Goal: Task Accomplishment & Management: Use online tool/utility

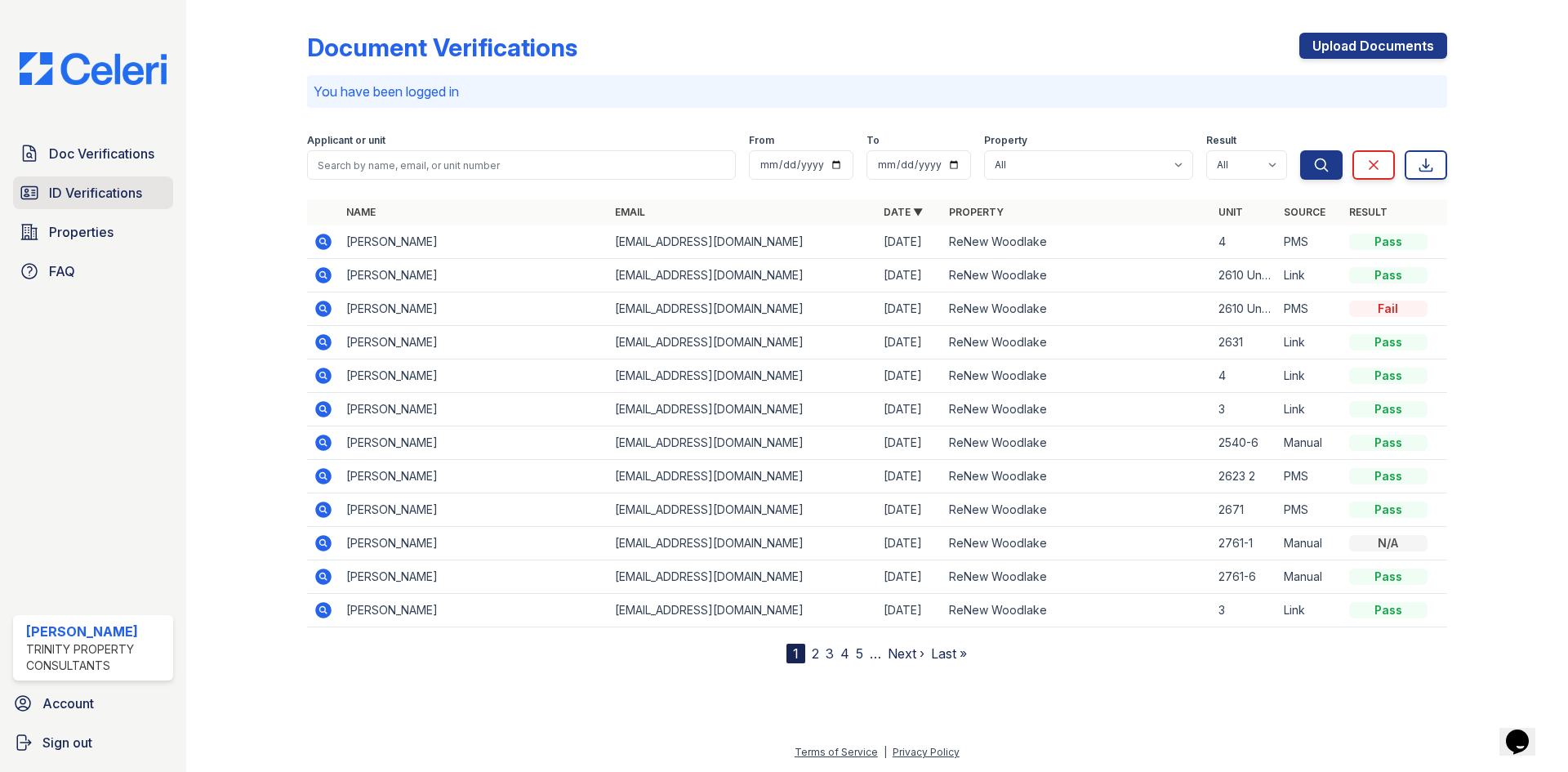
click at [70, 197] on span "ID Verifications" at bounding box center [96, 192] width 93 height 19
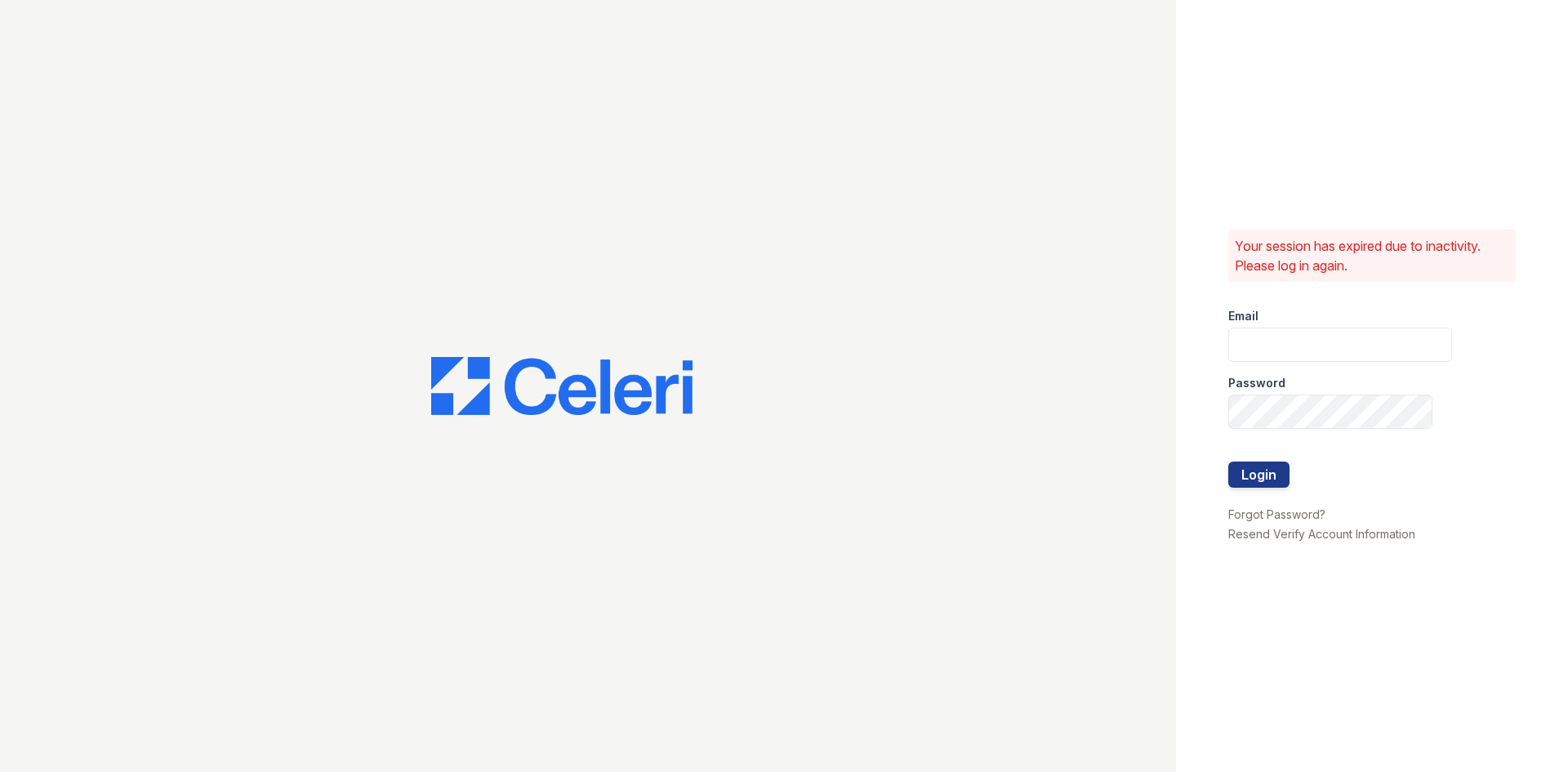
type input "ckeena@trinity-pm.com"
click at [1252, 477] on button "Login" at bounding box center [1259, 474] width 61 height 26
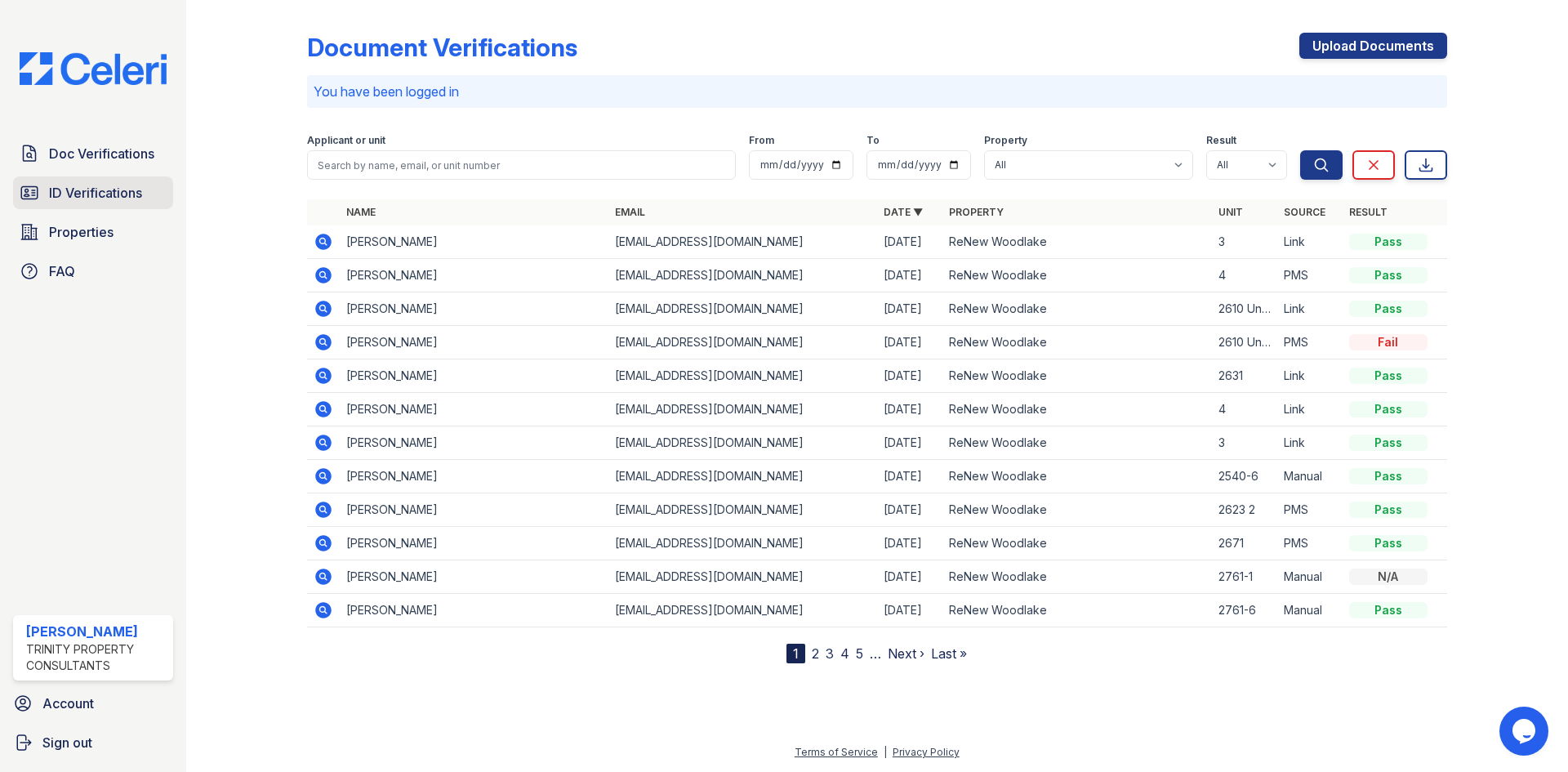
click at [98, 196] on span "ID Verifications" at bounding box center [96, 192] width 93 height 19
